Goal: Find specific page/section: Find specific page/section

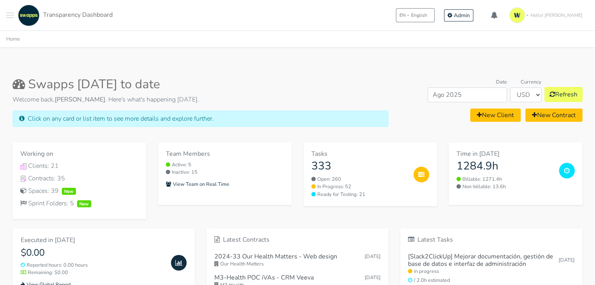
click at [8, 14] on button "Toggle navigation menu" at bounding box center [10, 16] width 8 height 22
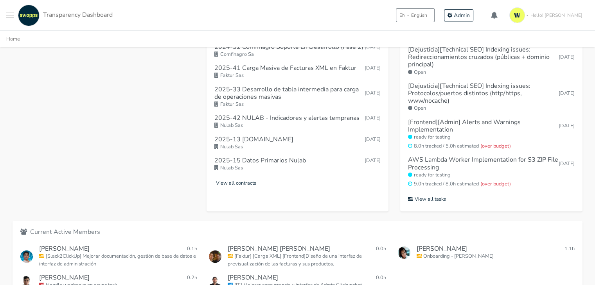
scroll to position [368, 0]
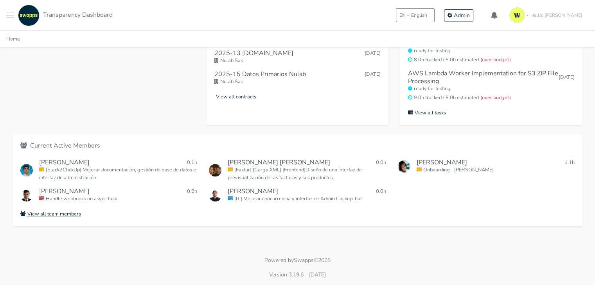
click at [86, 215] on link "View all team members" at bounding box center [297, 213] width 554 height 9
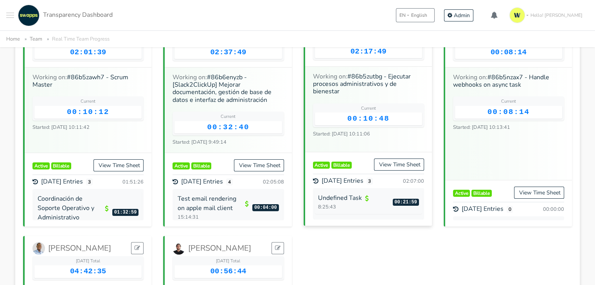
scroll to position [78, 0]
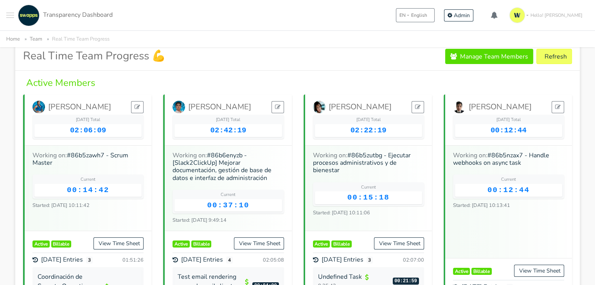
click at [13, 11] on button "Toggle navigation menu" at bounding box center [10, 16] width 8 height 22
click at [9, 14] on button "Toggle navigation menu" at bounding box center [10, 16] width 8 height 22
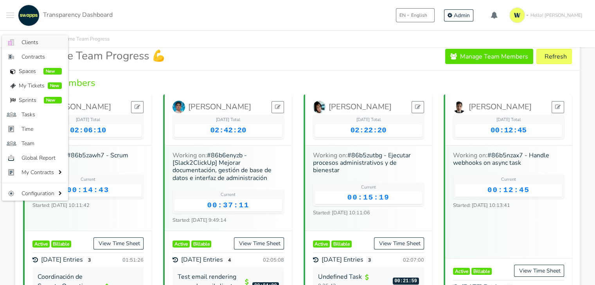
click at [27, 38] on span "Clients" at bounding box center [42, 42] width 40 height 8
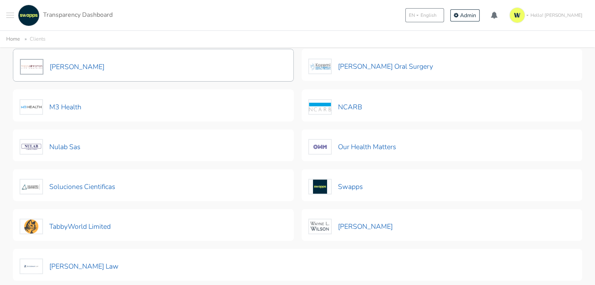
scroll to position [311, 0]
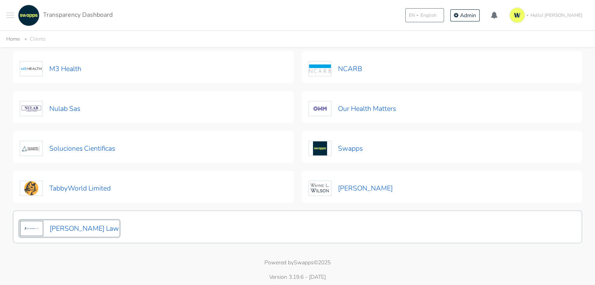
click at [64, 226] on button "[PERSON_NAME] Law" at bounding box center [70, 229] width 100 height 16
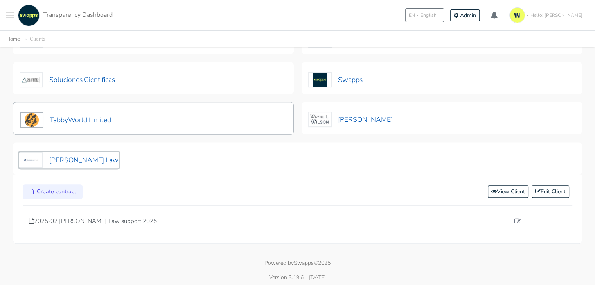
scroll to position [380, 0]
click at [114, 217] on p "2025-02 Zuckerman Law support 2025" at bounding box center [269, 221] width 481 height 9
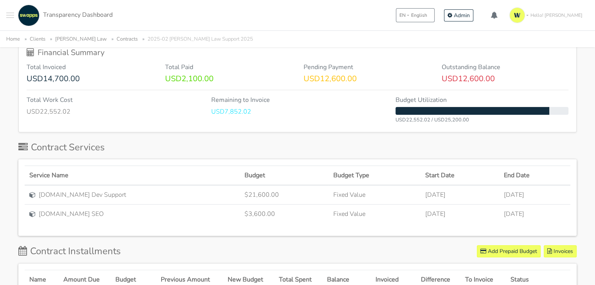
scroll to position [156, 0]
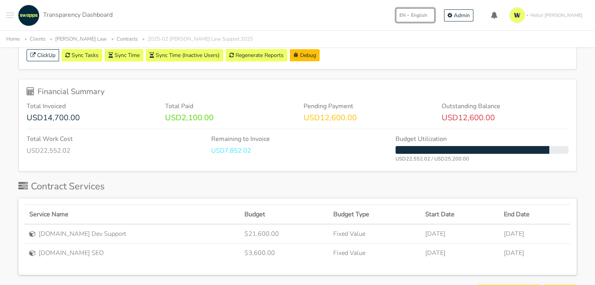
click at [432, 13] on button "EN English" at bounding box center [415, 15] width 39 height 14
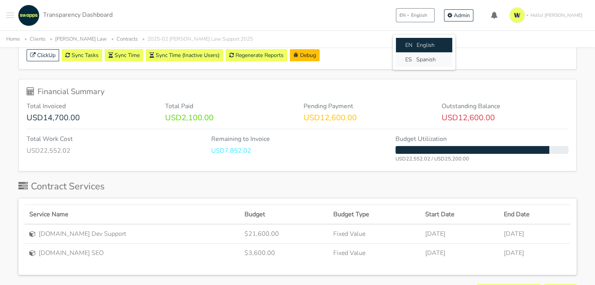
click at [412, 56] on span "ES" at bounding box center [408, 60] width 7 height 8
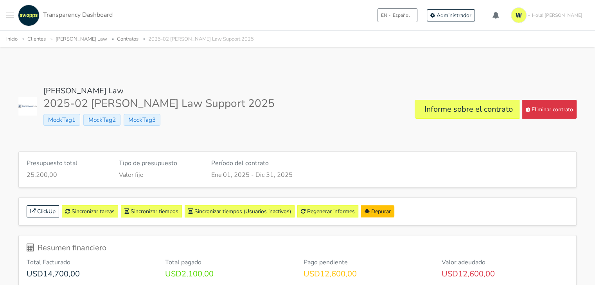
click at [9, 15] on span "Toggle navigation menu" at bounding box center [10, 15] width 8 height 1
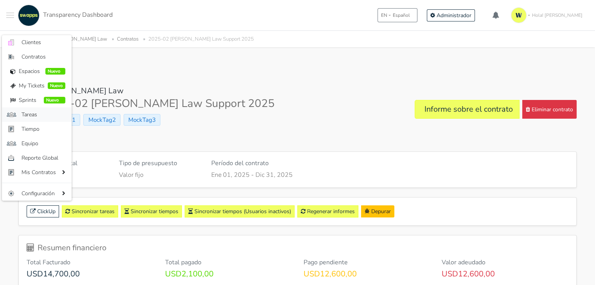
click at [29, 115] on span "Tareas" at bounding box center [44, 115] width 44 height 8
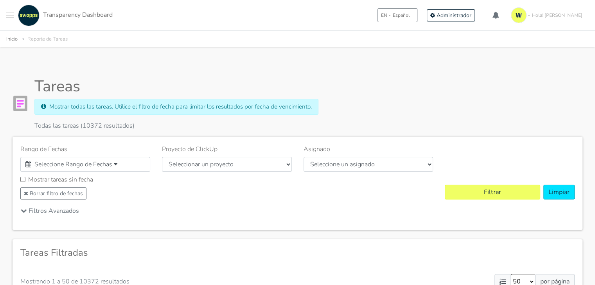
click at [6, 14] on button "Toggle navigation menu" at bounding box center [10, 16] width 8 height 22
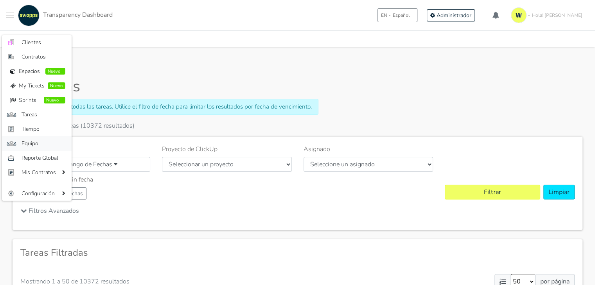
click at [31, 140] on span "Equipo" at bounding box center [44, 144] width 44 height 8
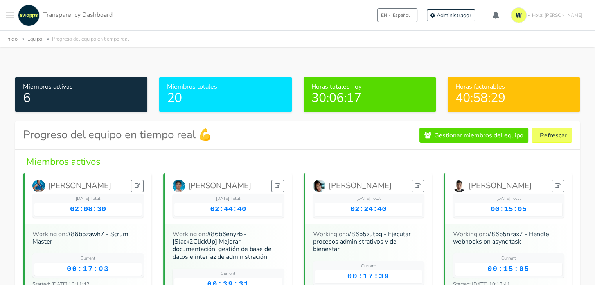
scroll to position [39, 0]
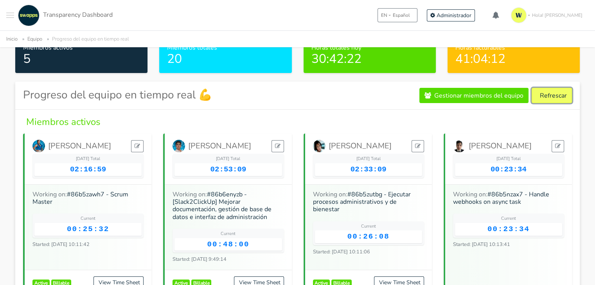
click at [554, 97] on button "Refrescar" at bounding box center [551, 95] width 40 height 15
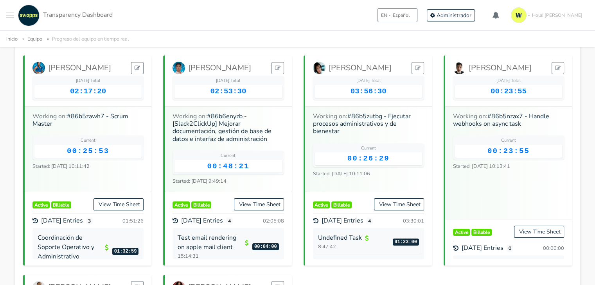
scroll to position [78, 0]
